Goal: Task Accomplishment & Management: Manage account settings

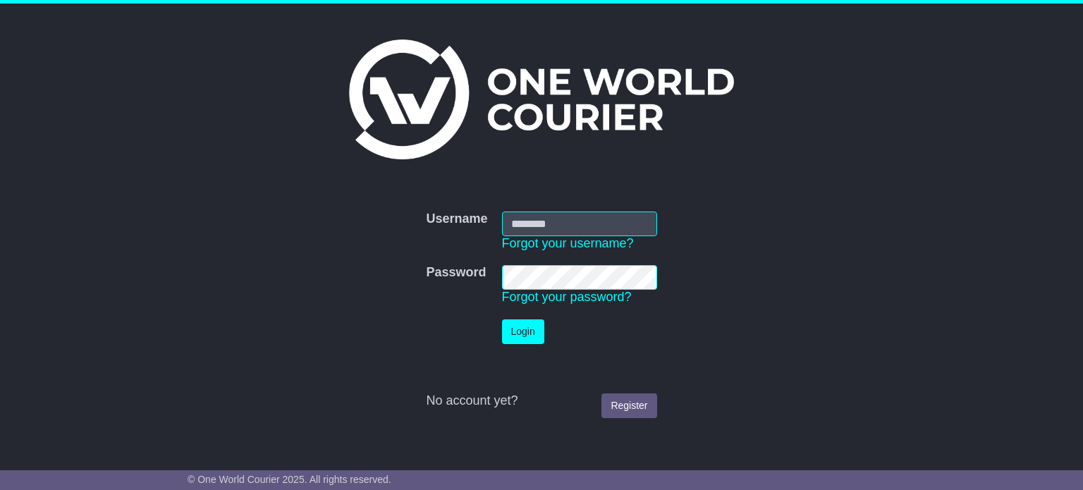
click at [532, 231] on input "Username" at bounding box center [579, 224] width 155 height 25
type input "**********"
click at [502, 320] on button "Login" at bounding box center [523, 332] width 42 height 25
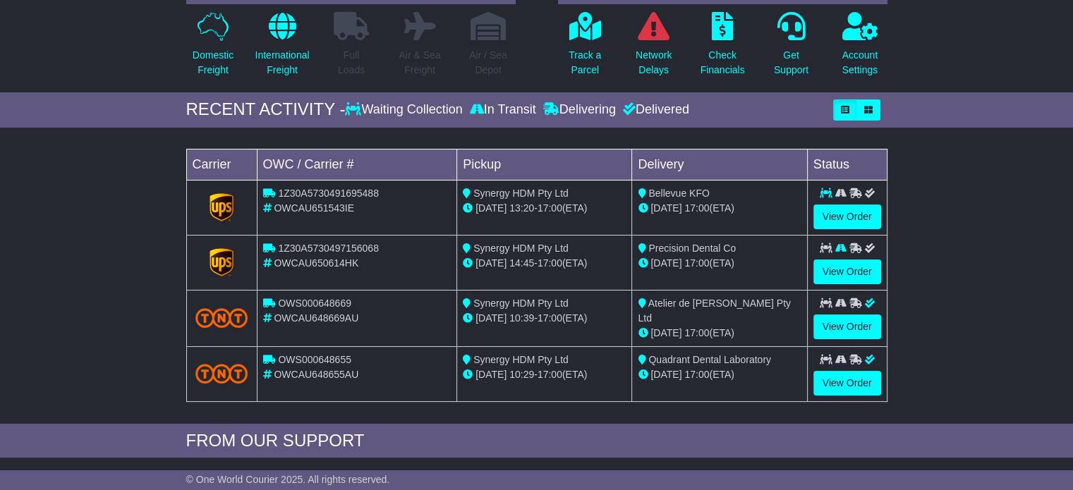
scroll to position [141, 0]
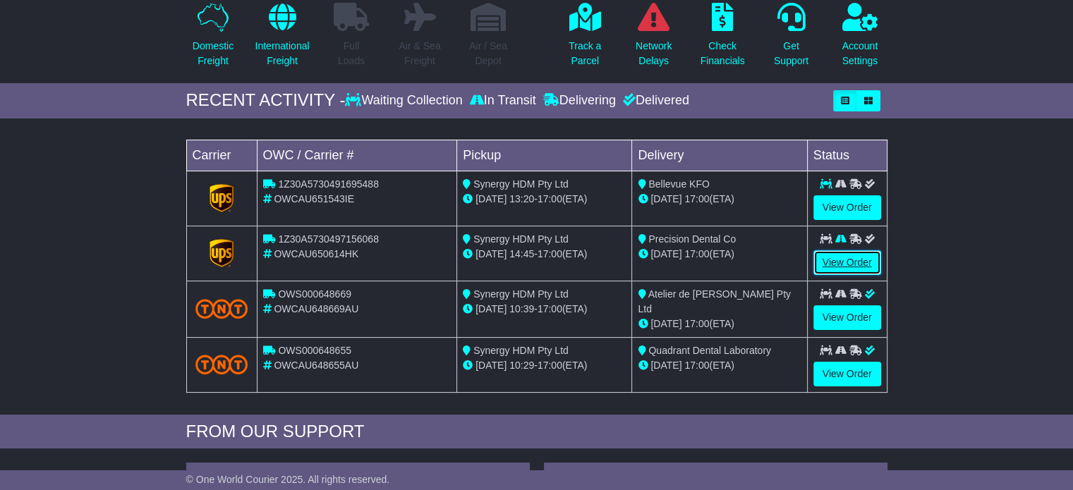
click at [830, 252] on link "View Order" at bounding box center [847, 262] width 68 height 25
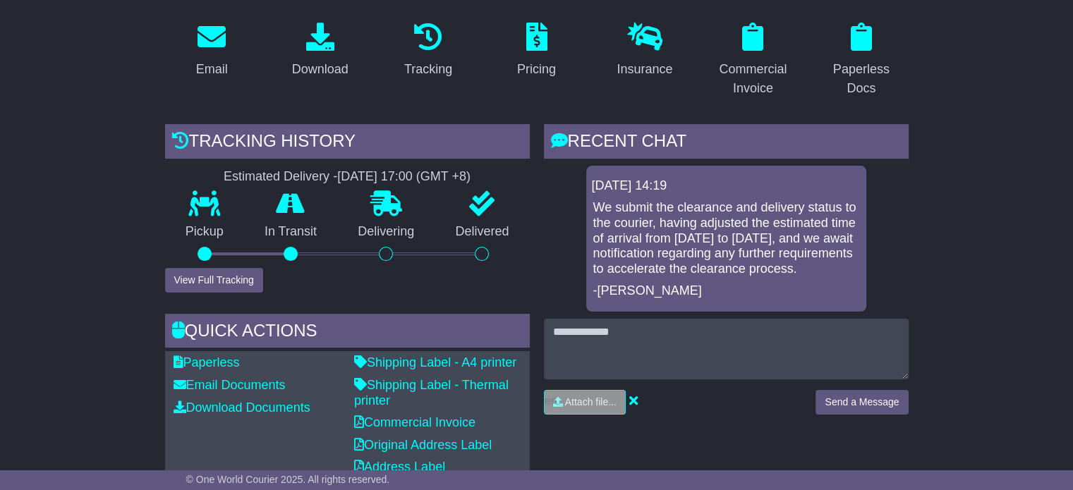
scroll to position [240, 0]
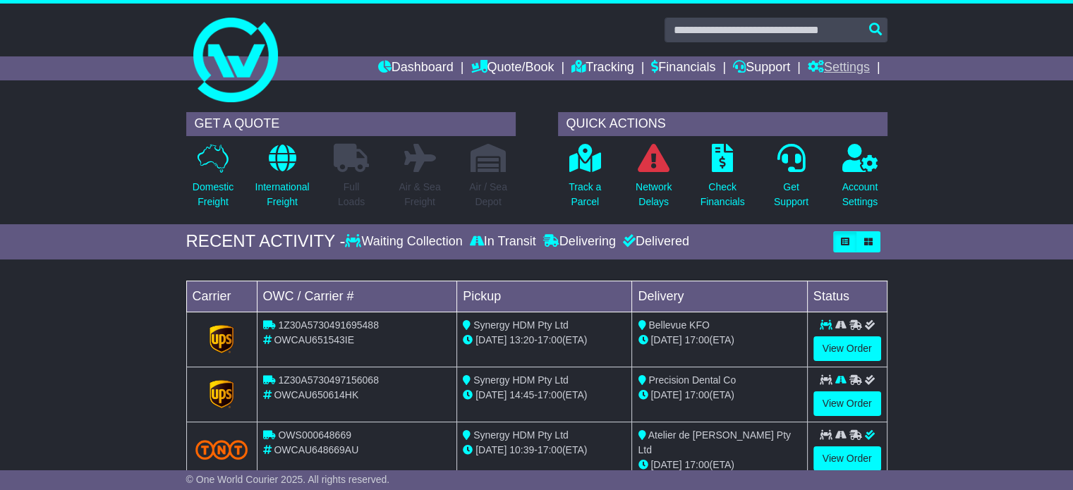
click at [856, 61] on link "Settings" at bounding box center [839, 68] width 62 height 24
click at [851, 86] on link "Settings" at bounding box center [863, 93] width 111 height 16
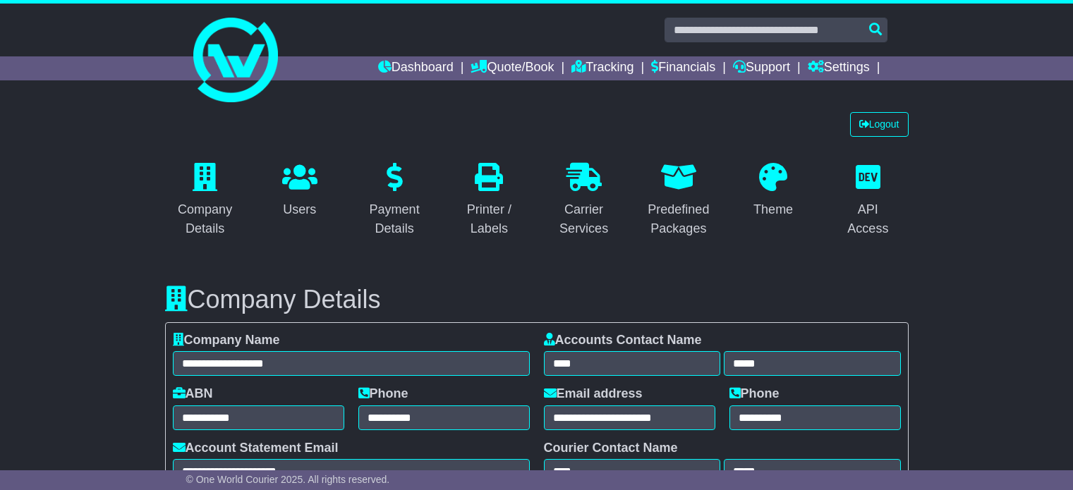
select select "**********"
select select "**"
click at [860, 119] on icon at bounding box center [864, 124] width 10 height 10
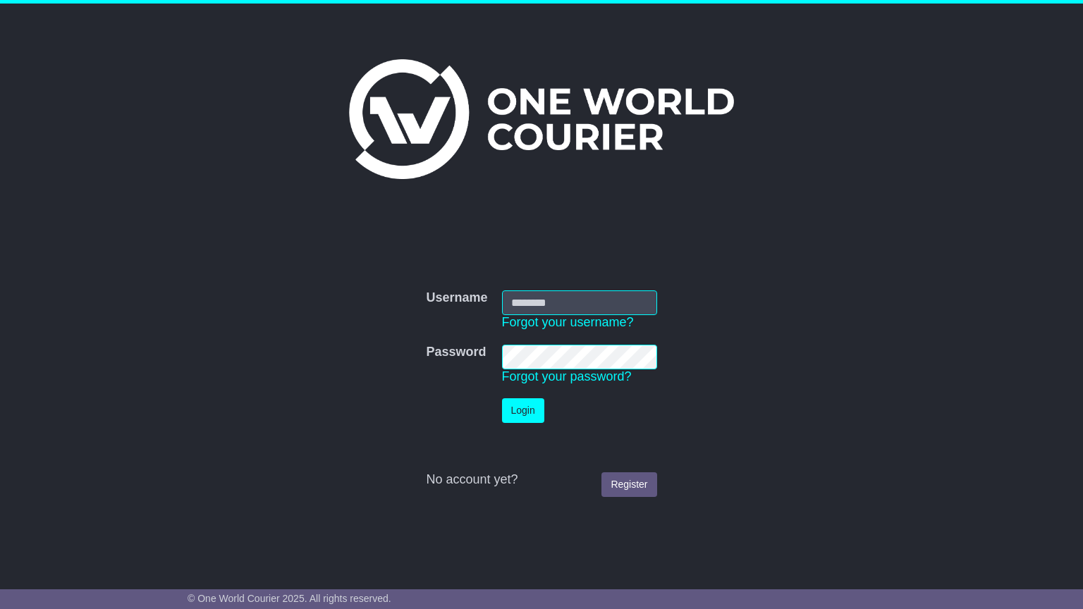
click at [0, 51] on div "Username Username Forgot your username? Password Password Forgot your password?…" at bounding box center [541, 286] width 1083 height 564
click at [412, 182] on div at bounding box center [542, 109] width 722 height 197
click at [411, 181] on div at bounding box center [542, 109] width 722 height 197
click at [966, 107] on div "Username Username Forgot your username? Password Password Forgot your password?…" at bounding box center [541, 286] width 1083 height 564
click at [965, 107] on div "Username Username Forgot your username? Password Password Forgot your password?…" at bounding box center [541, 286] width 1083 height 564
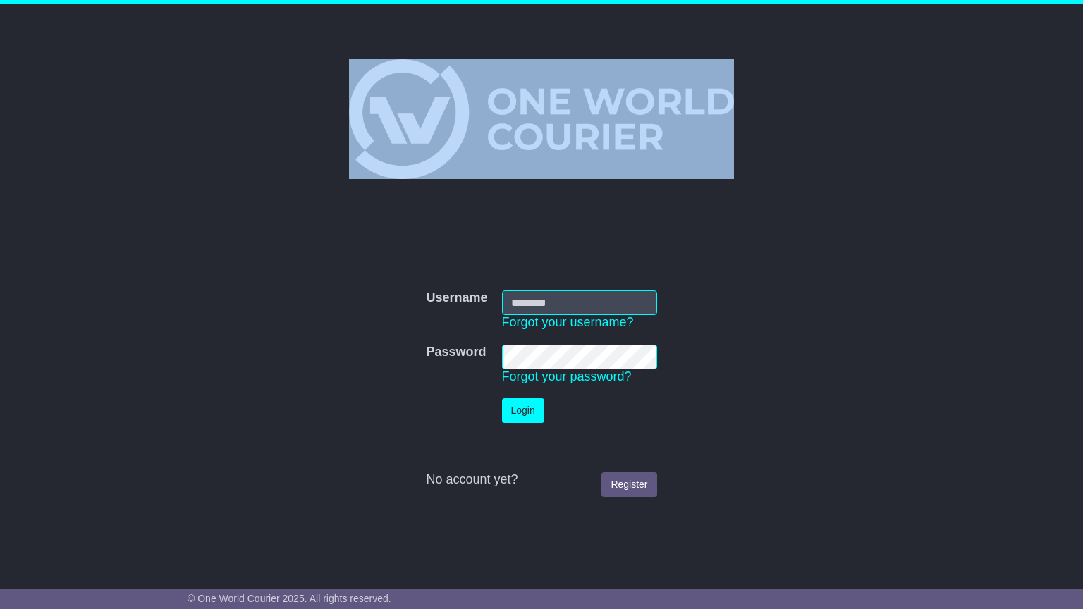
click at [965, 107] on div "Username Username Forgot your username? Password Password Forgot your password?…" at bounding box center [541, 286] width 1083 height 564
drag, startPoint x: 919, startPoint y: 19, endPoint x: 897, endPoint y: 0, distance: 29.0
